Goal: Information Seeking & Learning: Learn about a topic

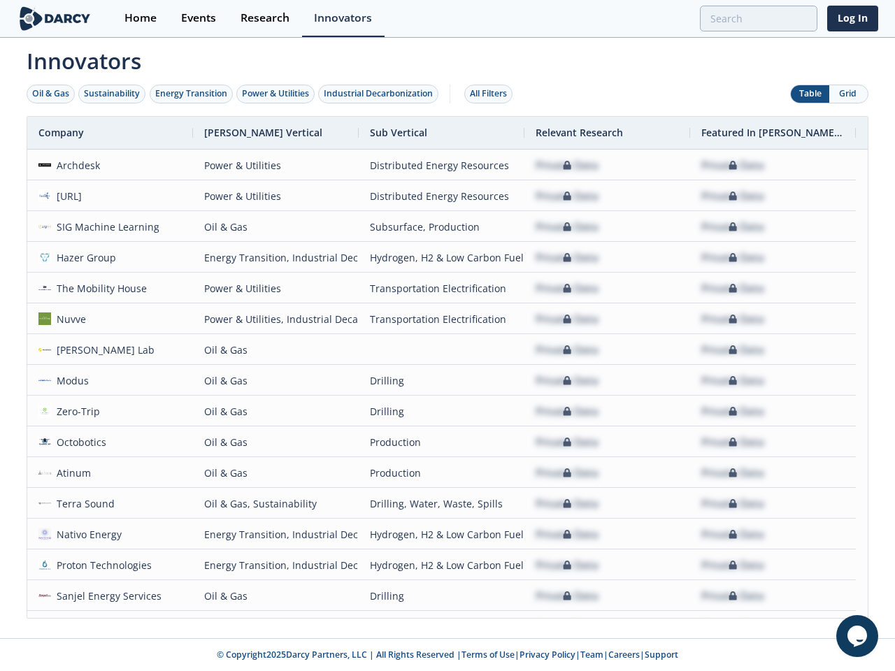
click at [51, 94] on div "Oil & Gas" at bounding box center [50, 93] width 37 height 13
click at [113, 94] on div "Sustainability" at bounding box center [112, 93] width 56 height 13
click at [192, 94] on div "Energy Transition" at bounding box center [191, 93] width 72 height 13
click at [277, 94] on div "Power & Utilities" at bounding box center [275, 93] width 67 height 13
click at [381, 94] on div "Industrial Decarbonization" at bounding box center [378, 93] width 109 height 13
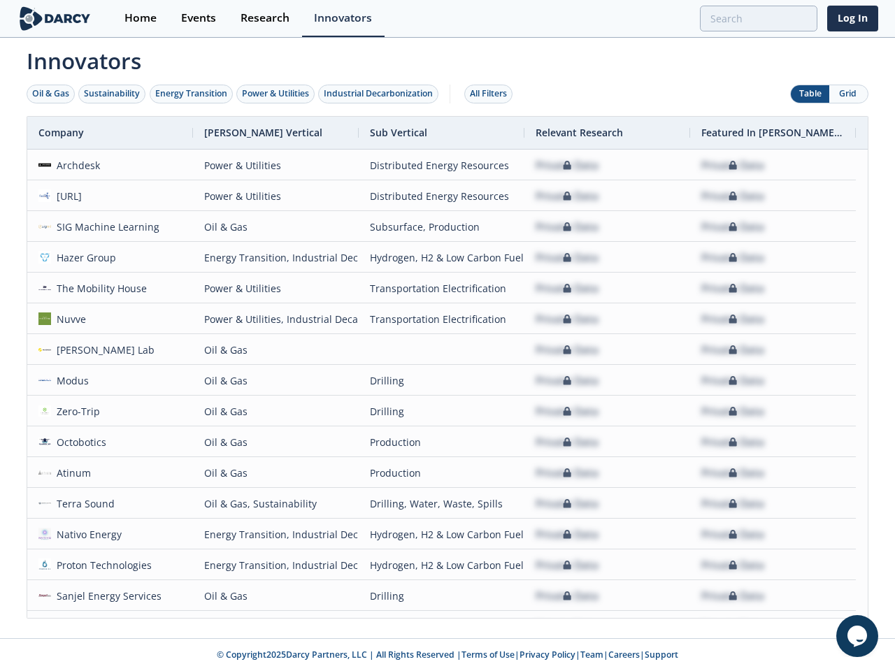
click at [492, 94] on div "All Filters" at bounding box center [488, 93] width 37 height 13
